Goal: Browse casually: Explore the website without a specific task or goal

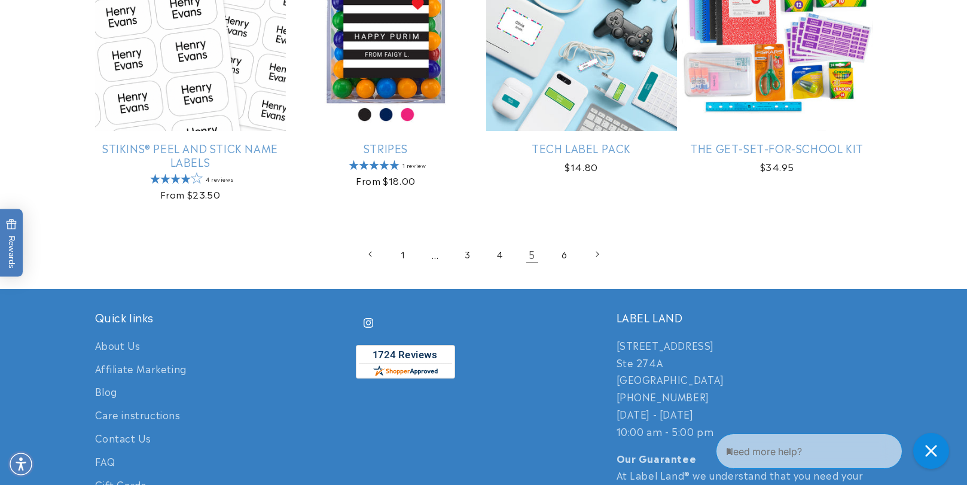
scroll to position [2670, 0]
